Goal: Task Accomplishment & Management: Use online tool/utility

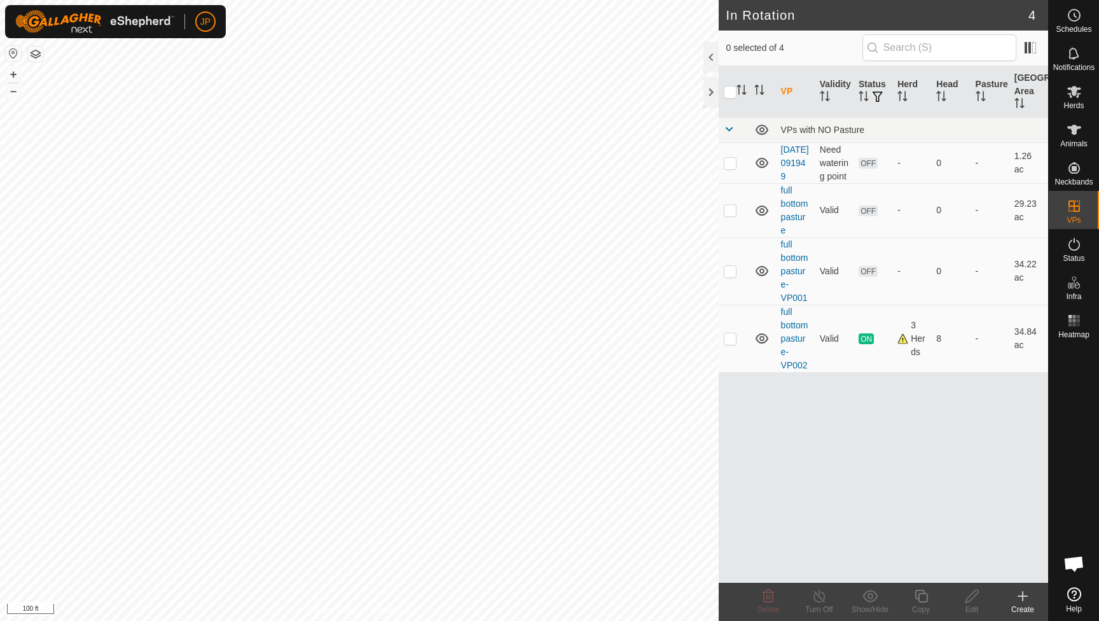
scroll to position [686, 0]
click at [1074, 127] on icon at bounding box center [1074, 130] width 14 height 10
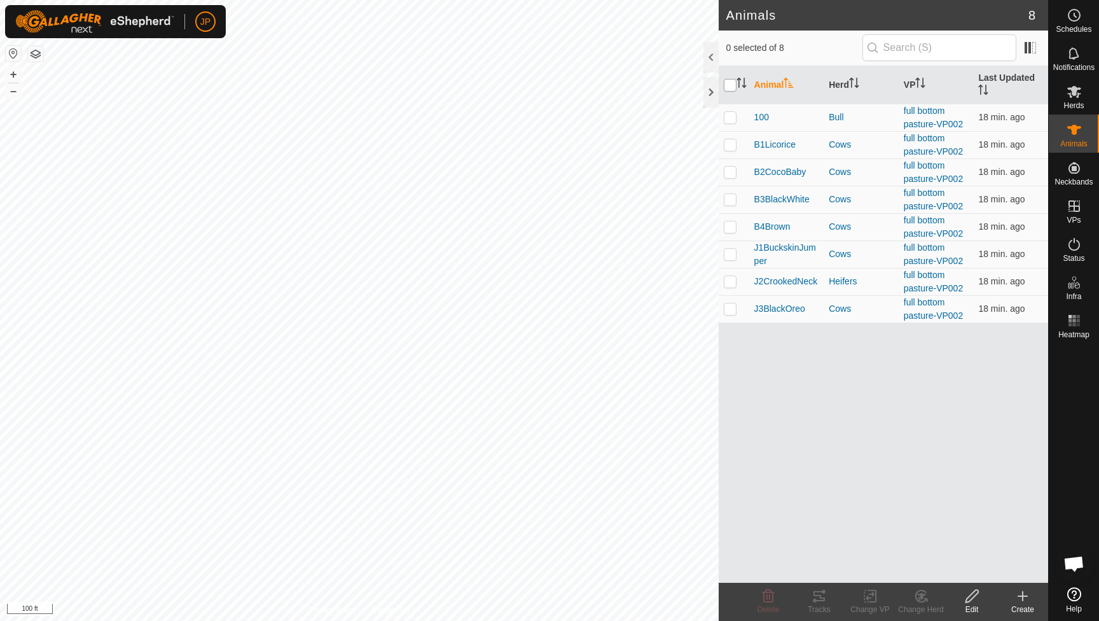
click at [729, 91] on input "checkbox" at bounding box center [730, 85] width 13 height 13
checkbox input "true"
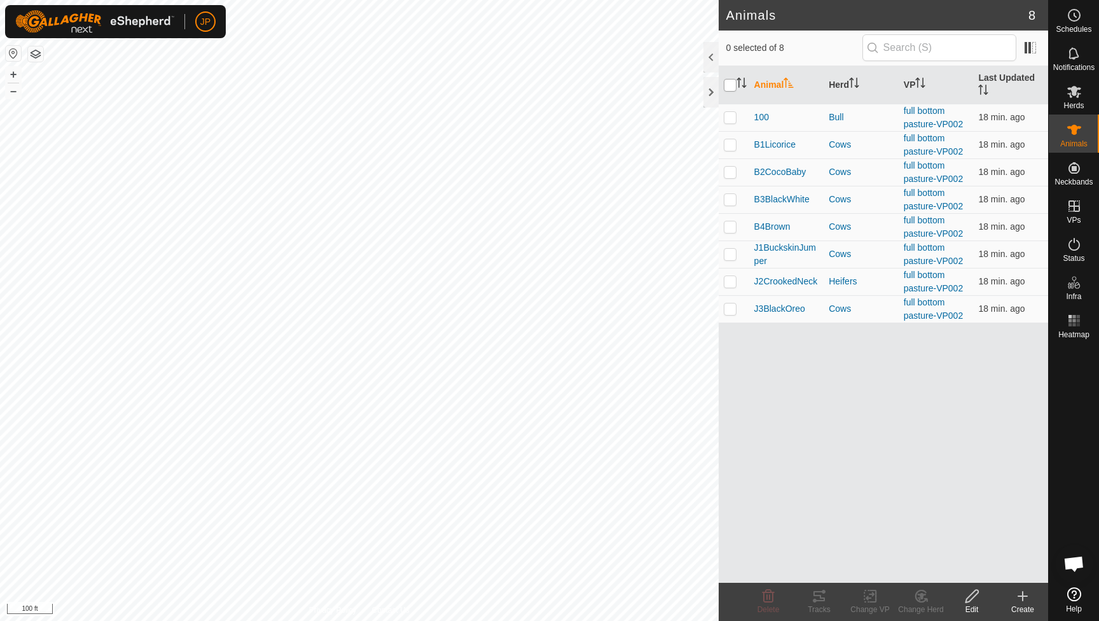
checkbox input "true"
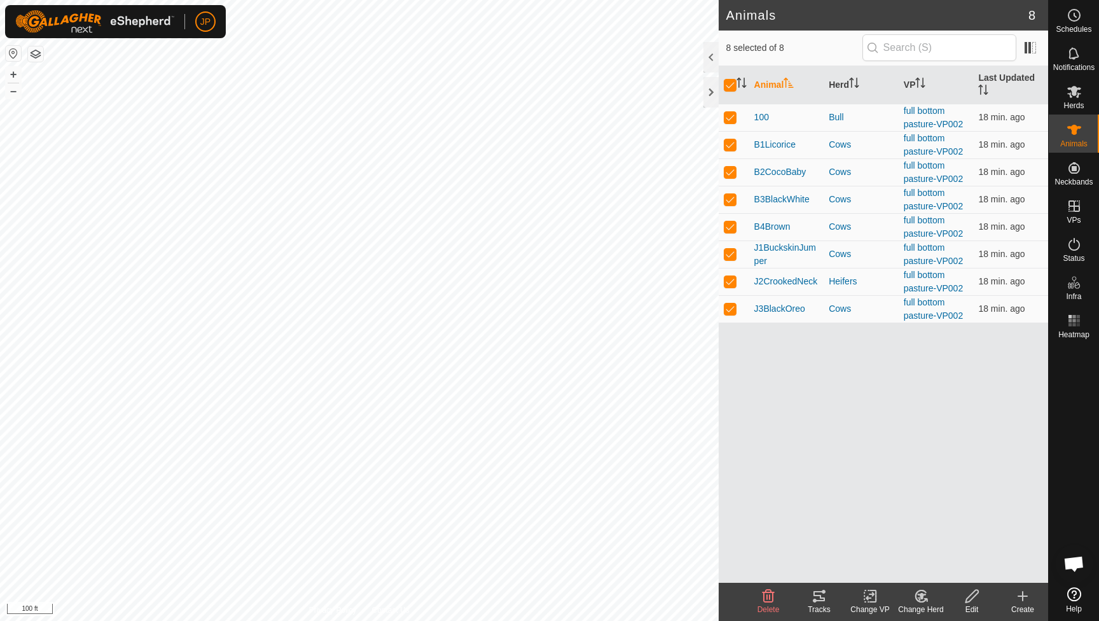
click at [819, 592] on icon at bounding box center [819, 596] width 11 height 10
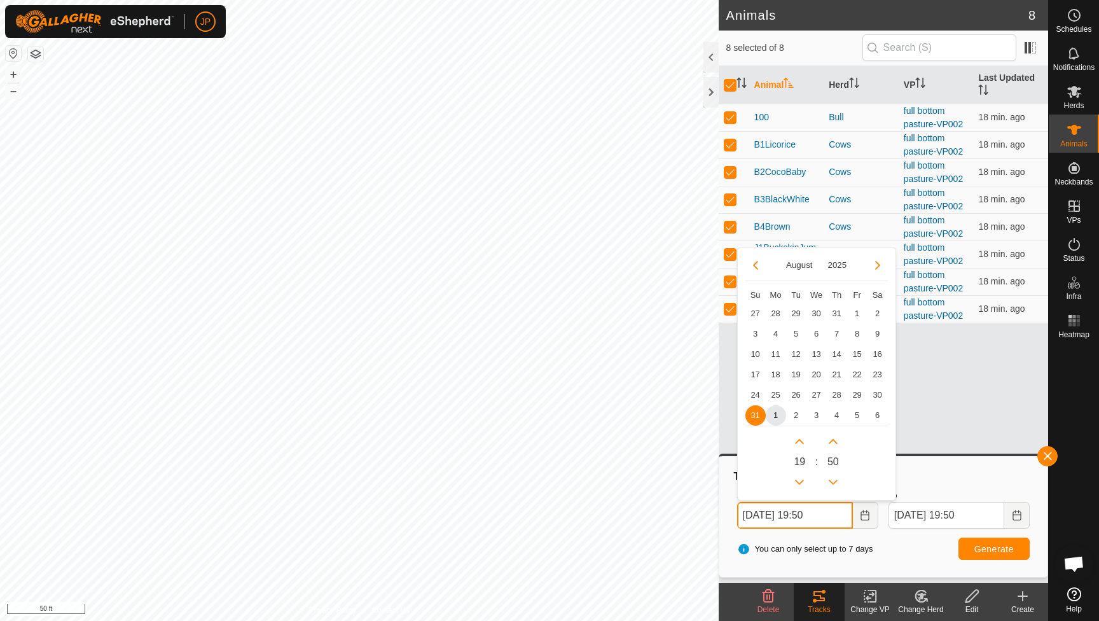
click at [833, 520] on input "[DATE] 19:50" at bounding box center [795, 515] width 116 height 27
click at [814, 517] on input "[DATE] 19:50" at bounding box center [795, 515] width 116 height 27
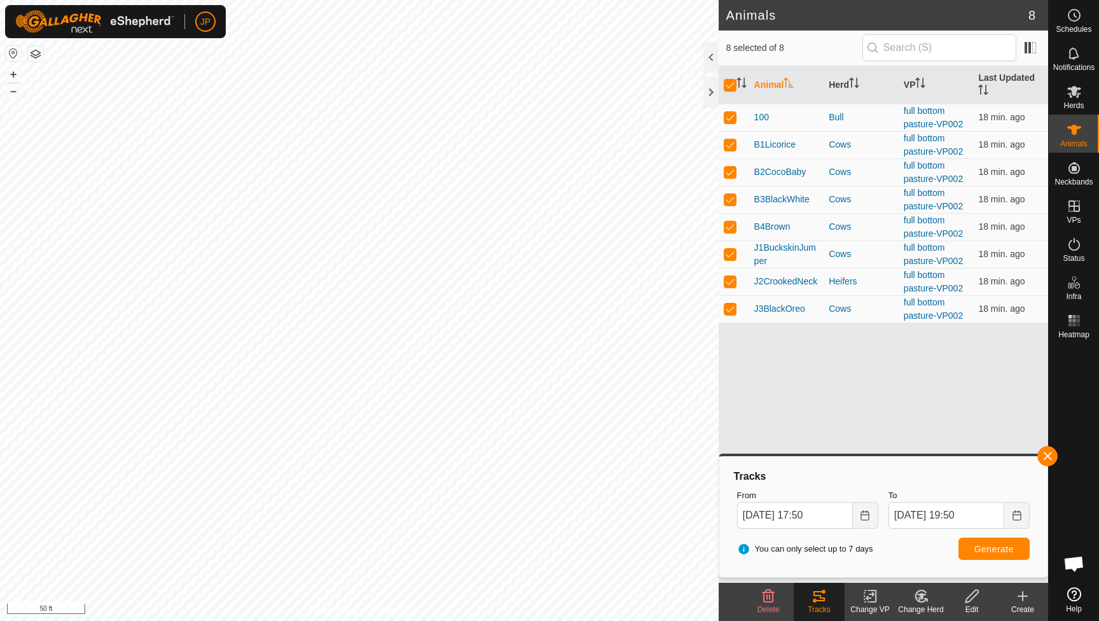
click at [1008, 548] on span "Generate" at bounding box center [994, 549] width 39 height 10
click at [866, 511] on icon "Choose Date" at bounding box center [865, 515] width 10 height 10
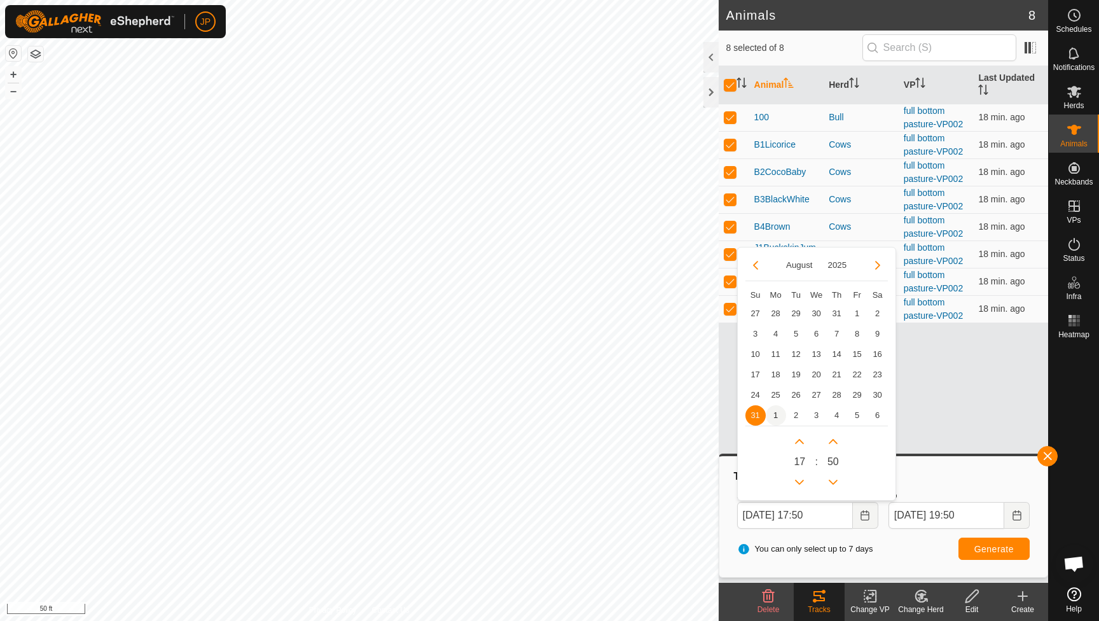
click at [777, 417] on span "1" at bounding box center [776, 415] width 20 height 20
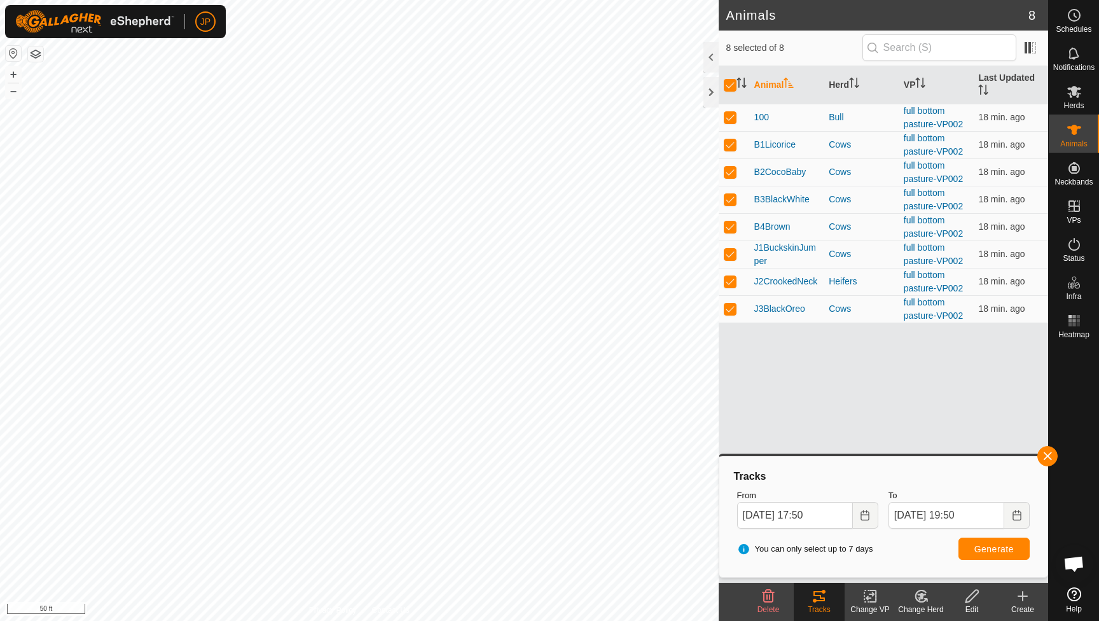
click at [975, 555] on button "Generate" at bounding box center [994, 549] width 71 height 22
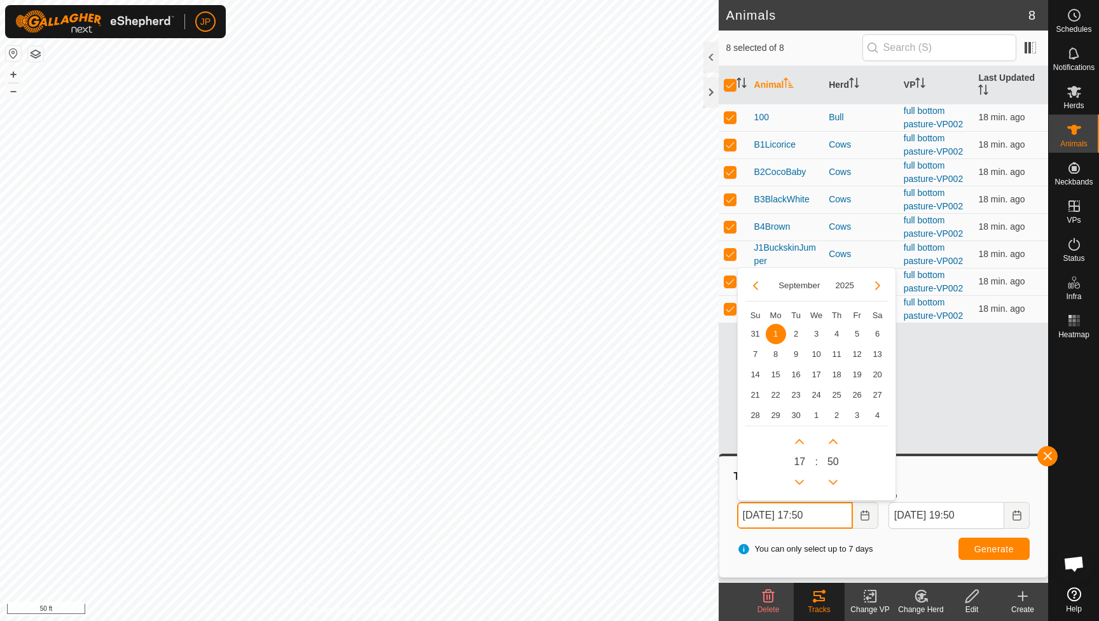
click at [814, 512] on input "[DATE] 17:50" at bounding box center [795, 515] width 116 height 27
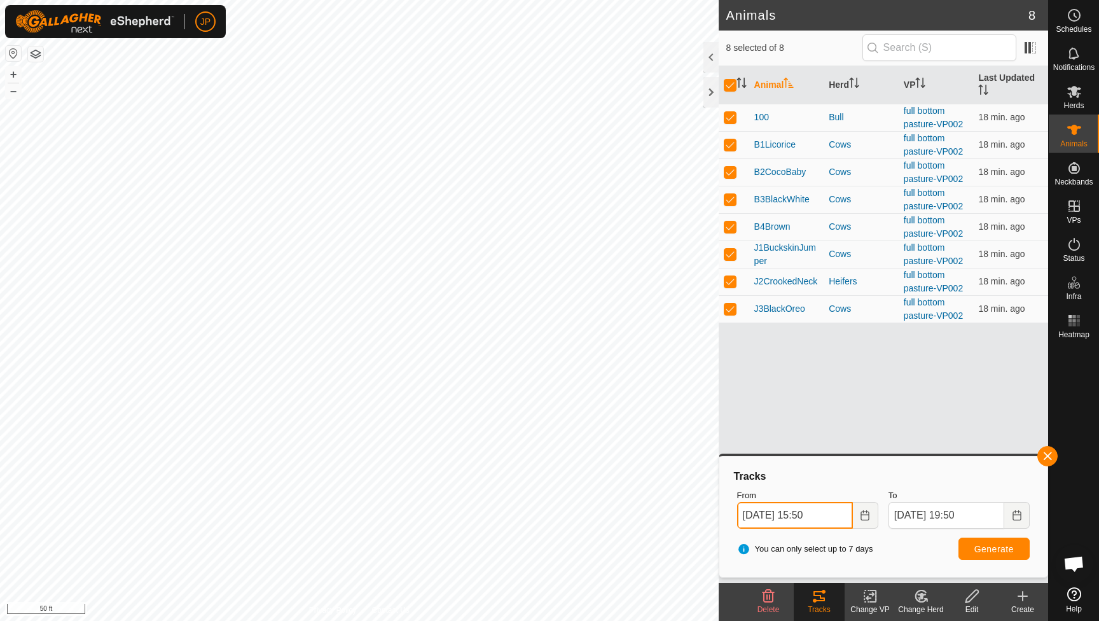
type input "[DATE] 15:50"
click at [997, 555] on button "Generate" at bounding box center [994, 549] width 71 height 22
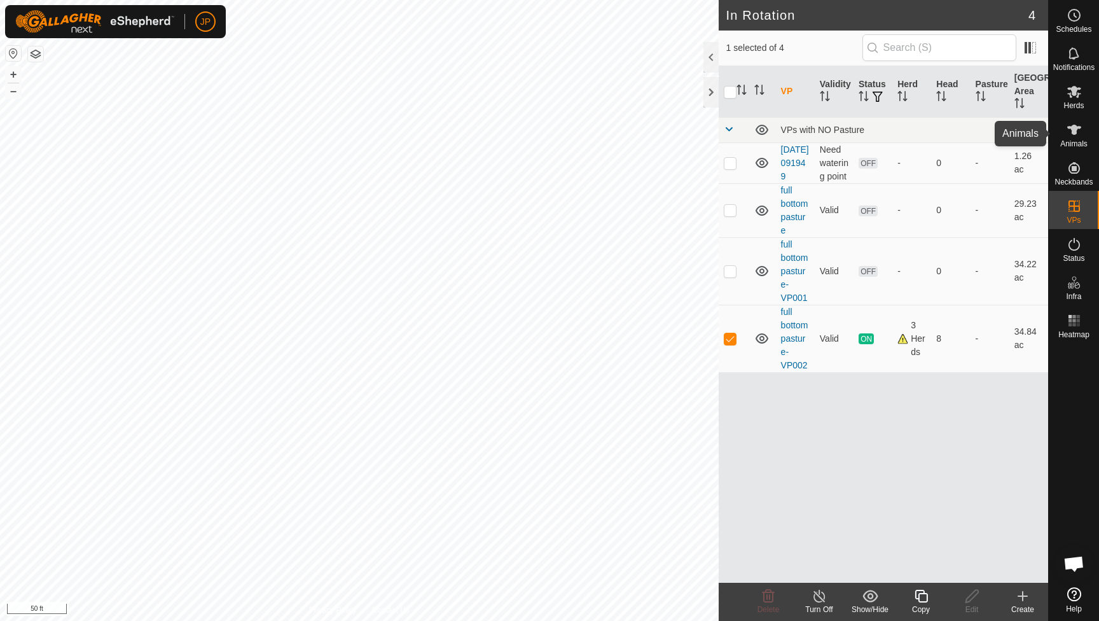
click at [1073, 132] on icon at bounding box center [1074, 130] width 14 height 10
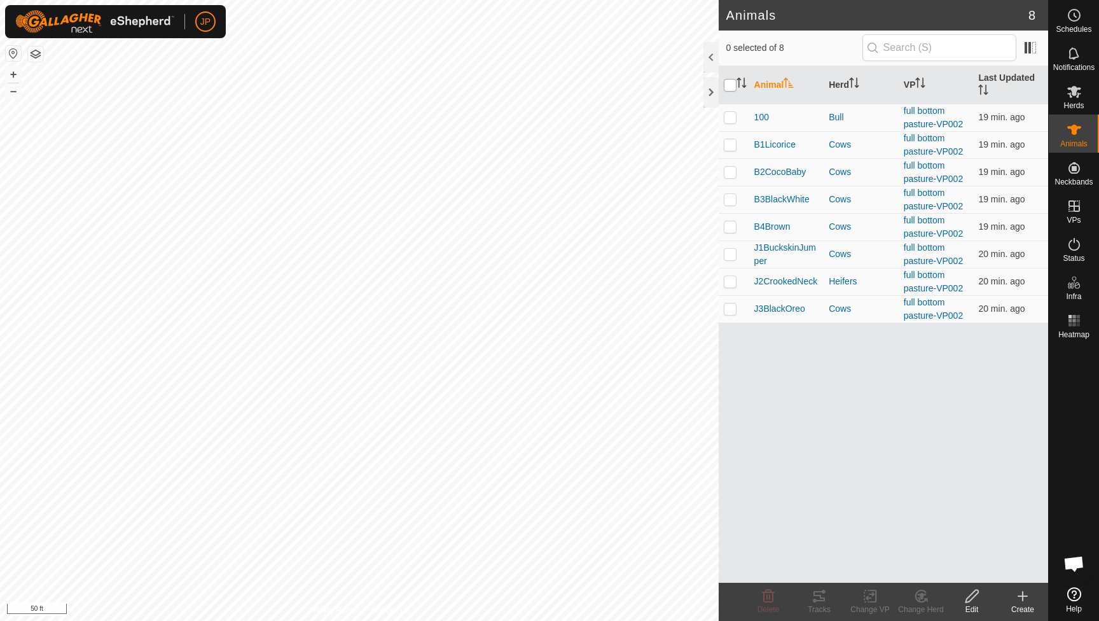
click at [733, 84] on input "checkbox" at bounding box center [730, 85] width 13 height 13
checkbox input "true"
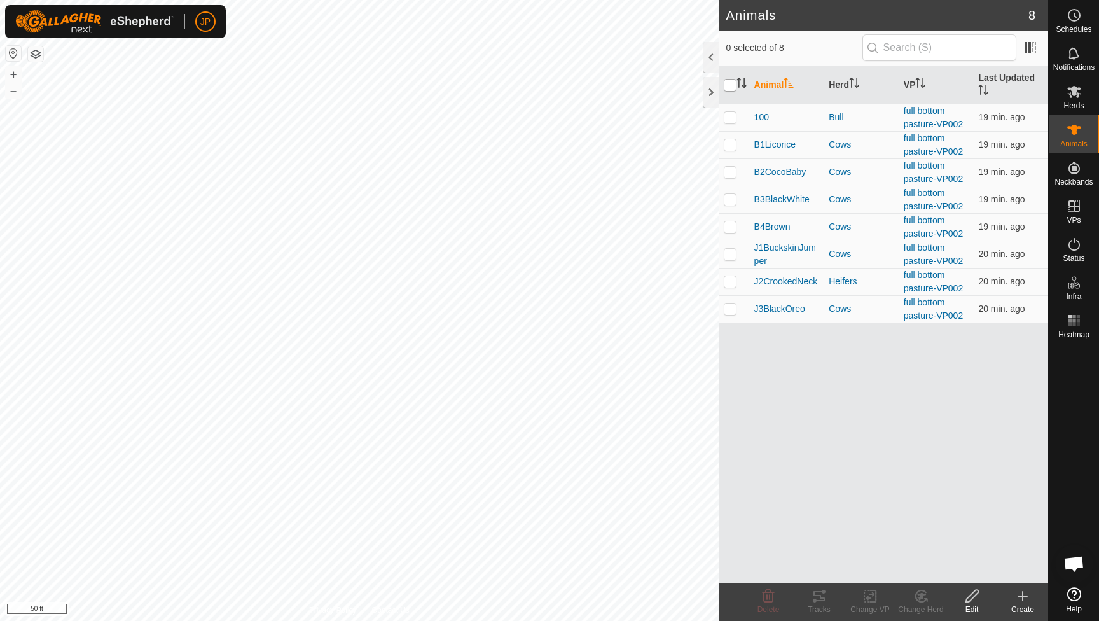
checkbox input "true"
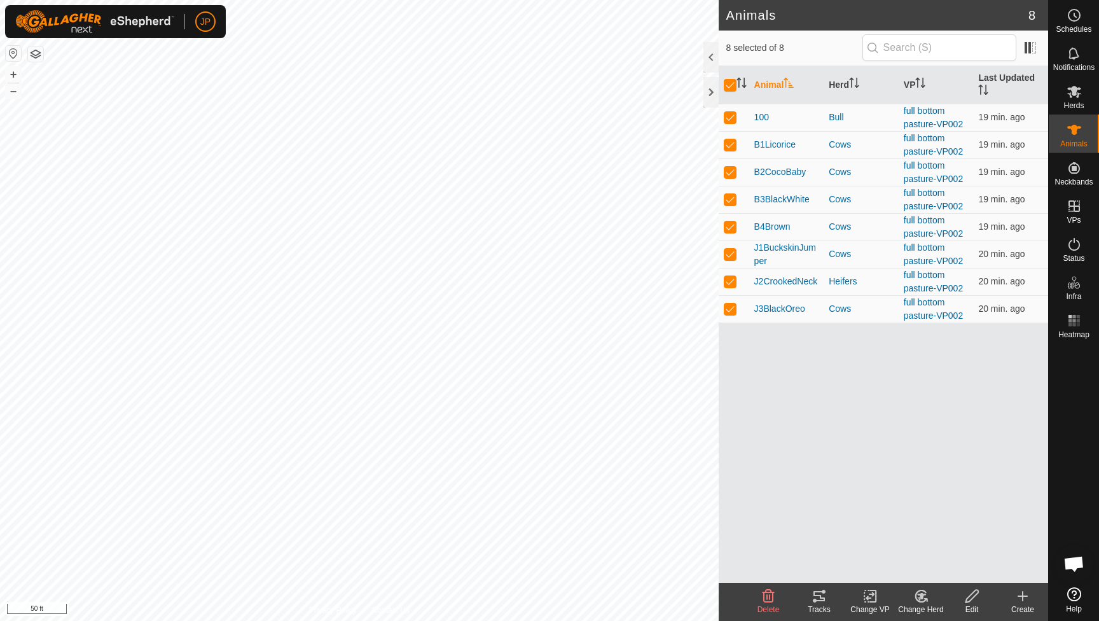
click at [816, 595] on icon at bounding box center [819, 596] width 11 height 10
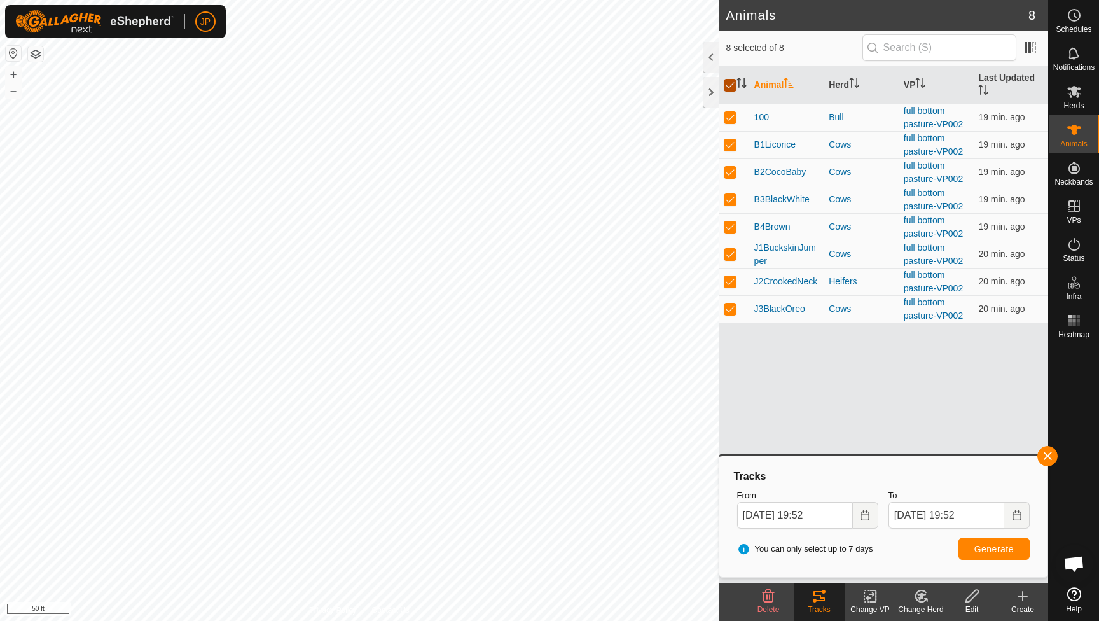
click at [728, 88] on input "checkbox" at bounding box center [730, 85] width 13 height 13
checkbox input "false"
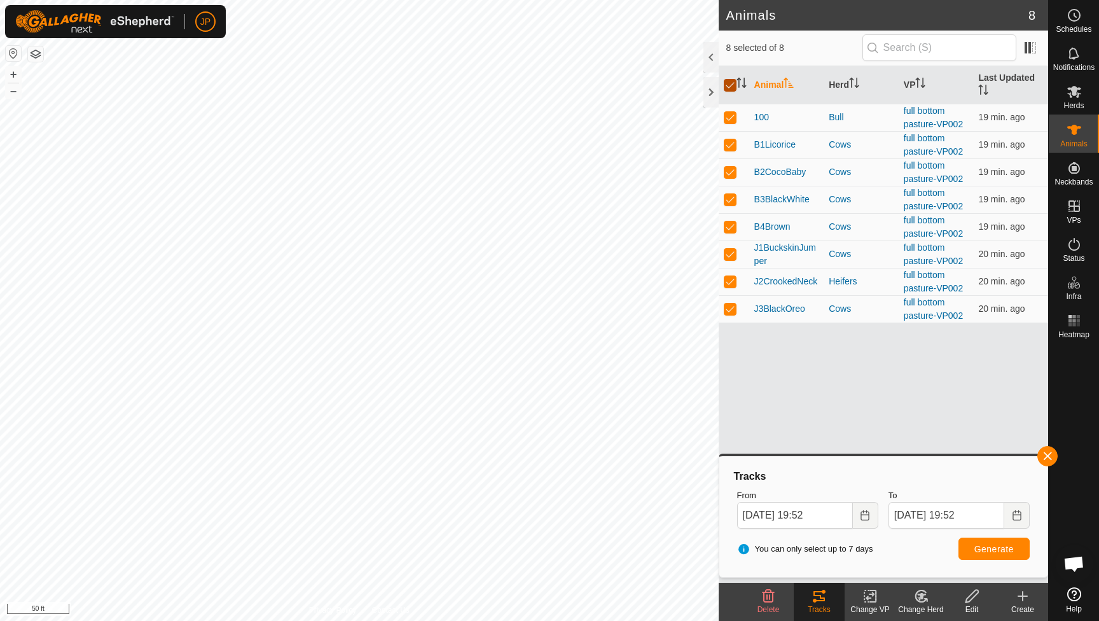
checkbox input "false"
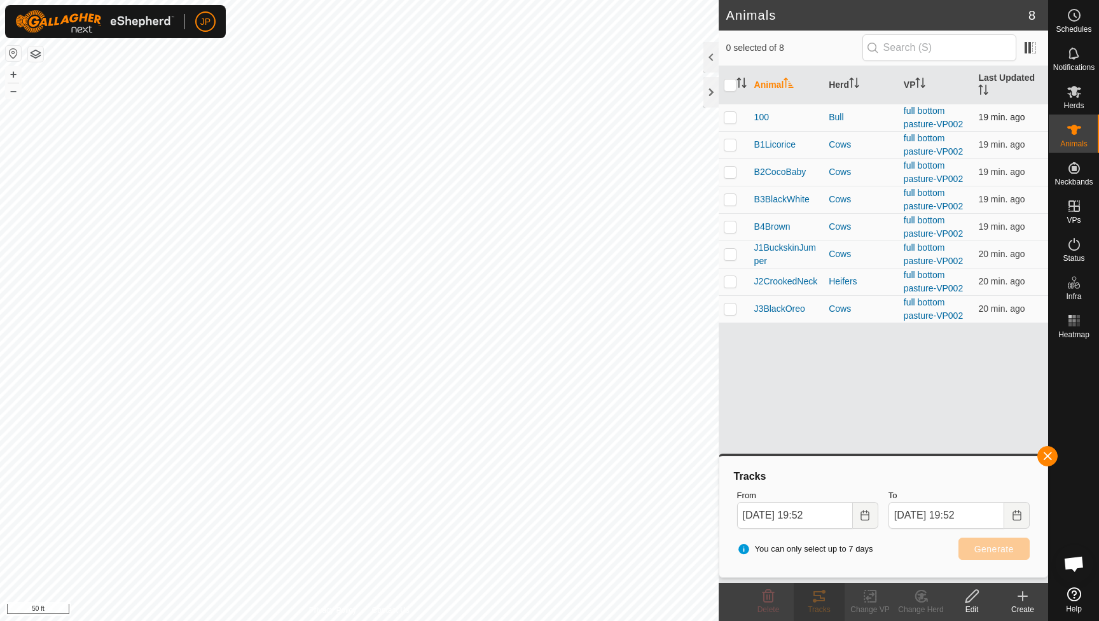
click at [726, 117] on p-checkbox at bounding box center [730, 117] width 13 height 10
checkbox input "true"
click at [996, 542] on button "Generate" at bounding box center [994, 549] width 71 height 22
click at [732, 90] on input "checkbox" at bounding box center [730, 85] width 13 height 13
checkbox input "true"
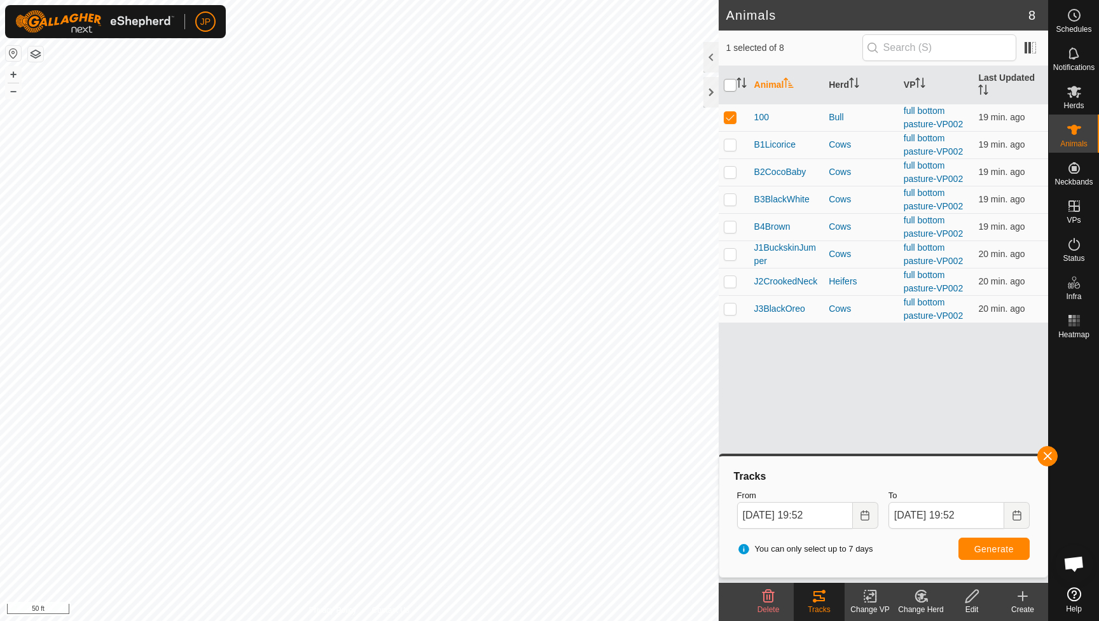
checkbox input "true"
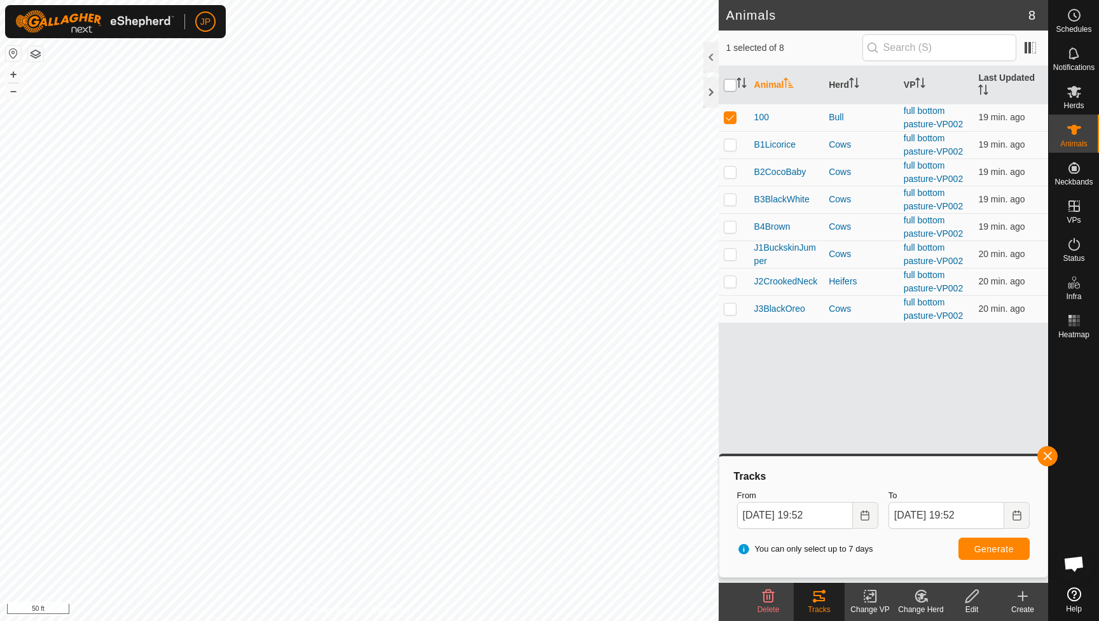
checkbox input "true"
click at [868, 511] on icon "Choose Date" at bounding box center [865, 515] width 10 height 10
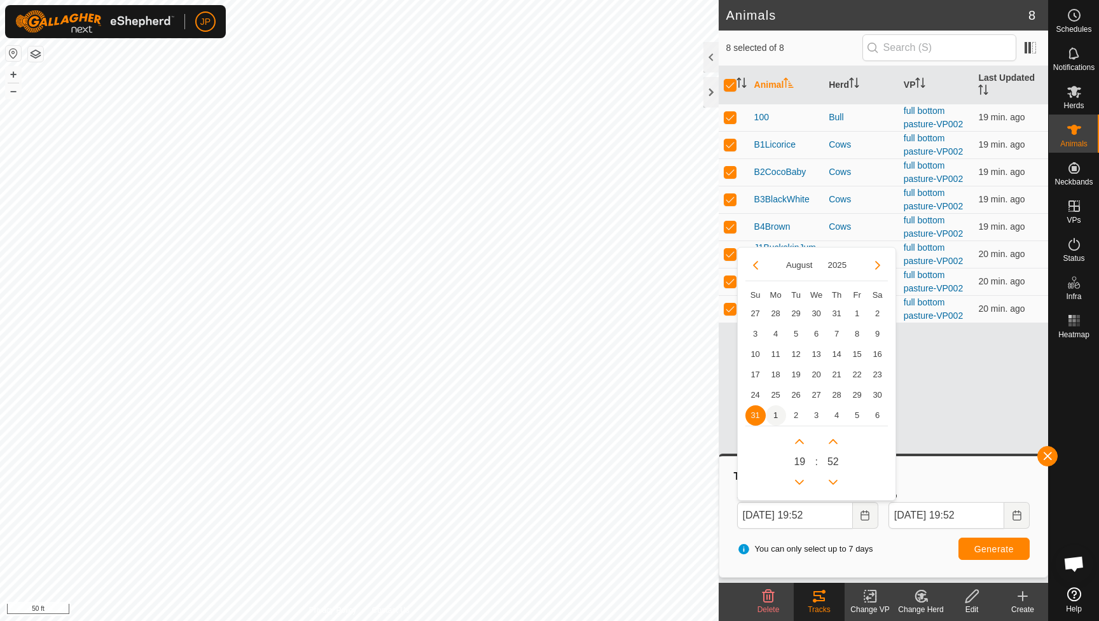
click at [777, 414] on span "1" at bounding box center [776, 415] width 20 height 20
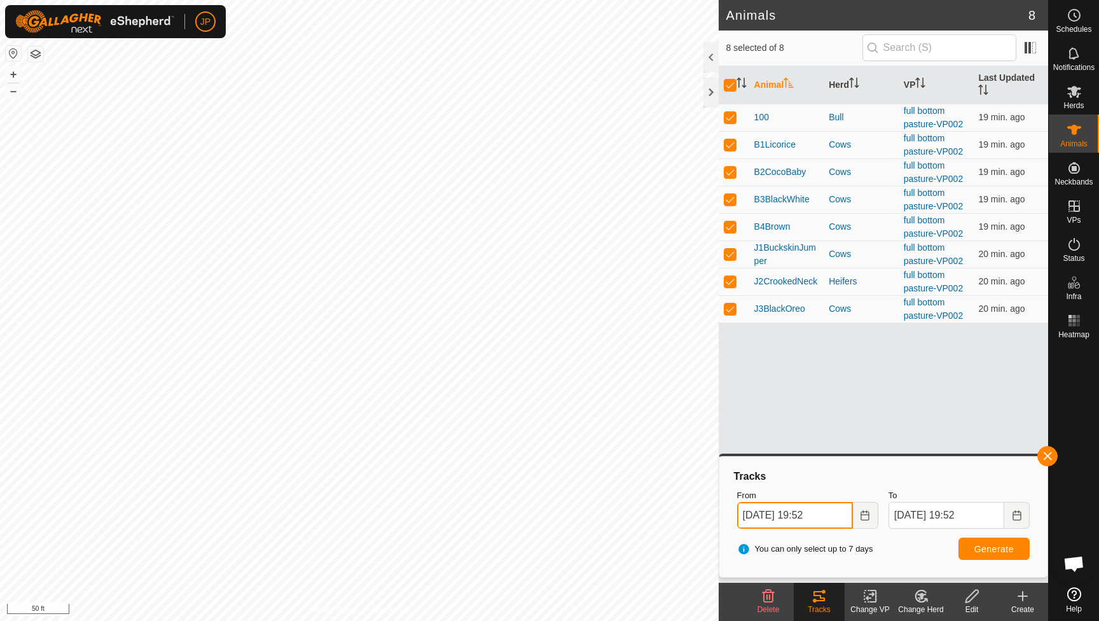
click at [817, 513] on input "[DATE] 19:52" at bounding box center [795, 515] width 116 height 27
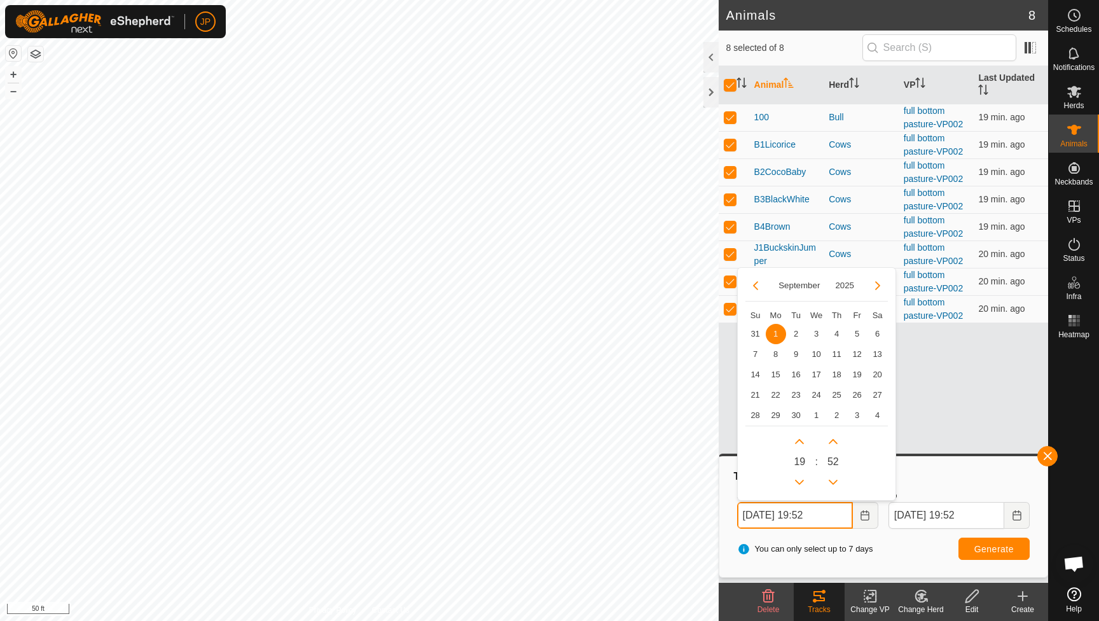
click at [812, 514] on input "[DATE] 19:52" at bounding box center [795, 515] width 116 height 27
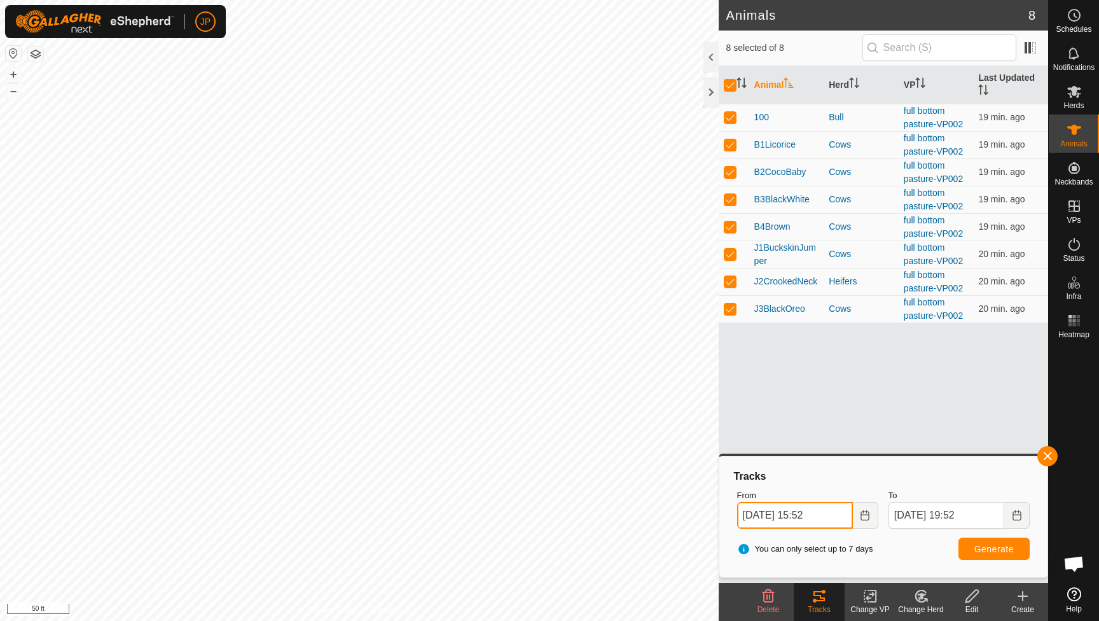
type input "[DATE] 15:52"
click at [1001, 556] on button "Generate" at bounding box center [994, 549] width 71 height 22
